Goal: Information Seeking & Learning: Obtain resource

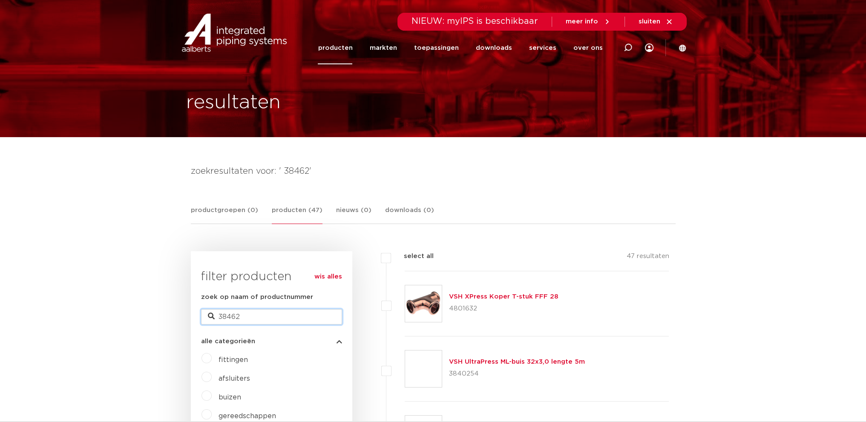
drag, startPoint x: 250, startPoint y: 317, endPoint x: 217, endPoint y: 323, distance: 33.4
click at [217, 323] on input "38462" at bounding box center [271, 316] width 141 height 15
type input "38280"
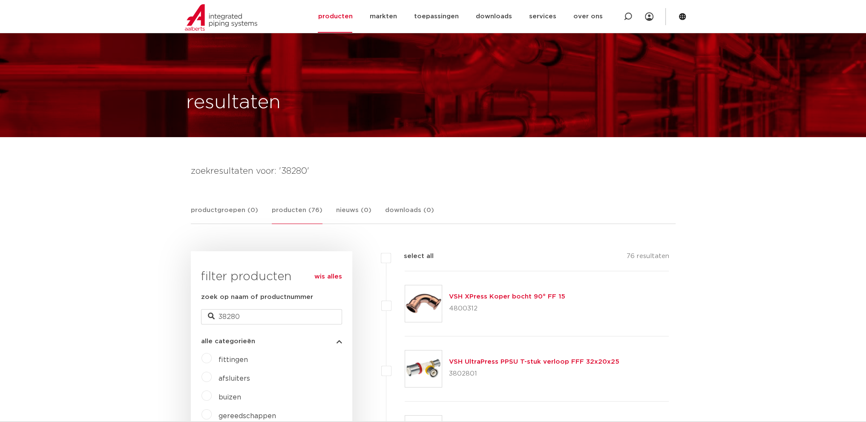
scroll to position [142, 0]
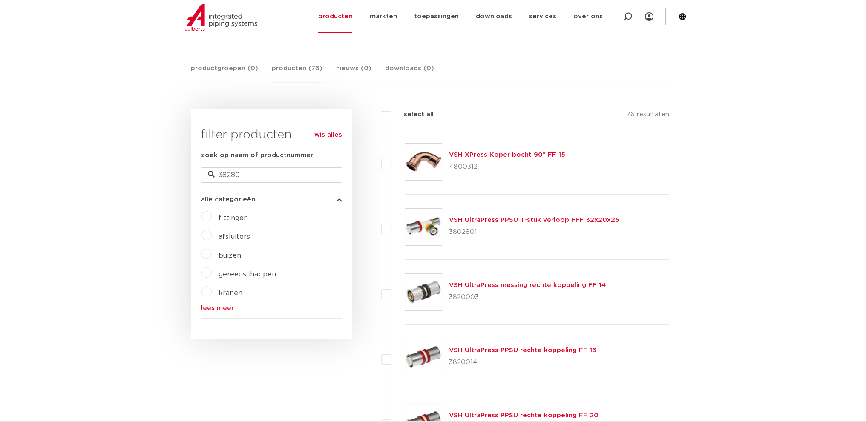
click at [494, 159] on div "VSH XPress Koper bocht 90° FF 15 4800312" at bounding box center [507, 162] width 116 height 24
click at [474, 153] on link "VSH XPress Koper bocht 90° FF 15" at bounding box center [507, 155] width 116 height 6
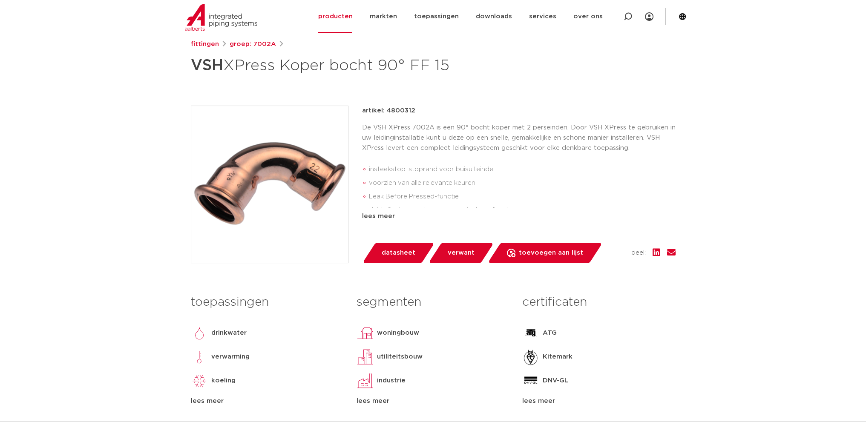
scroll to position [142, 0]
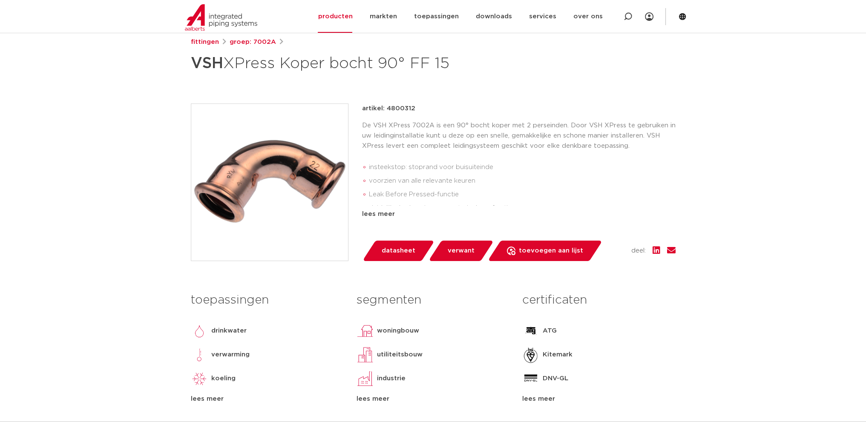
click at [412, 245] on span "datasheet" at bounding box center [399, 251] width 34 height 14
